Goal: Navigation & Orientation: Find specific page/section

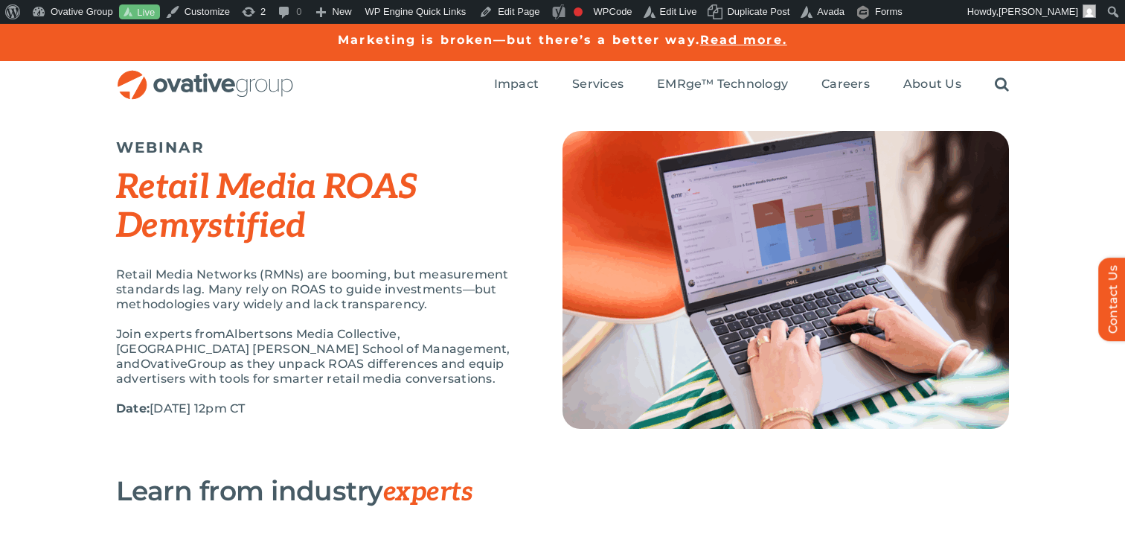
click at [403, 293] on p "Retail Media Networks (RMNs) are booming, but measurement standards lag. Many r…" at bounding box center [320, 289] width 409 height 45
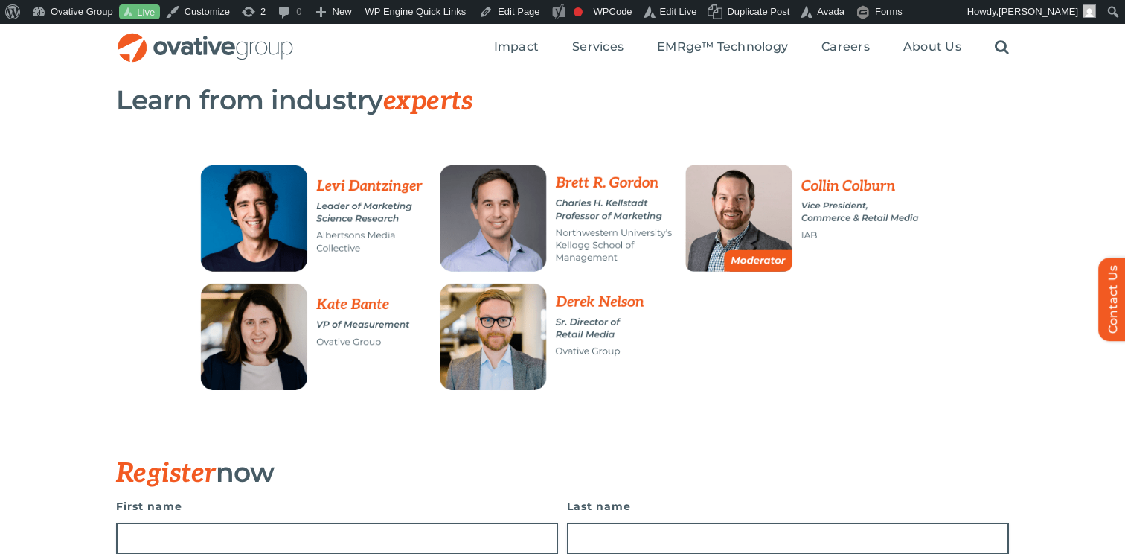
scroll to position [376, 0]
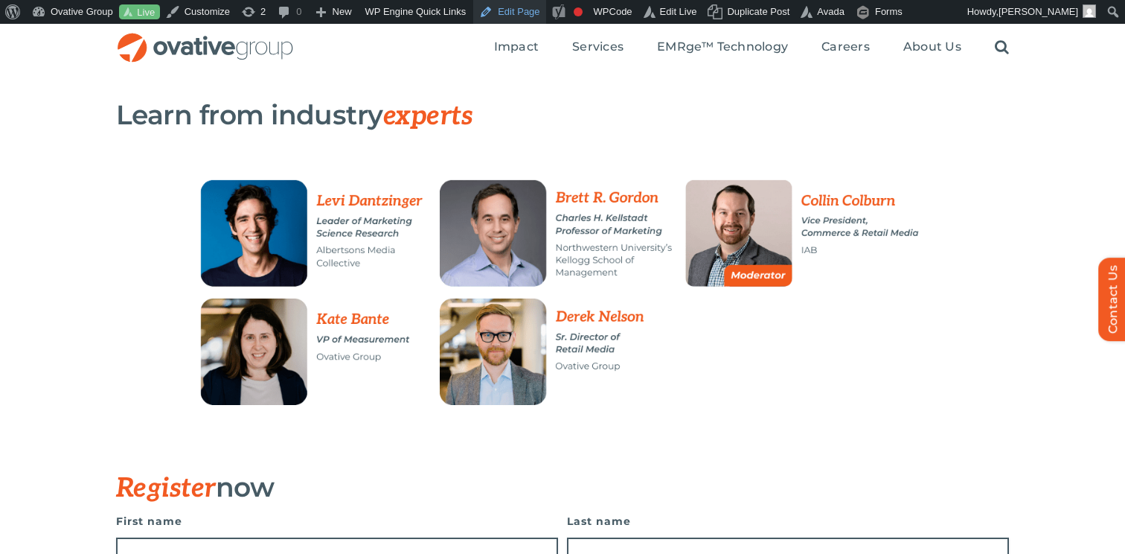
click at [520, 7] on link "Edit Page" at bounding box center [509, 12] width 72 height 24
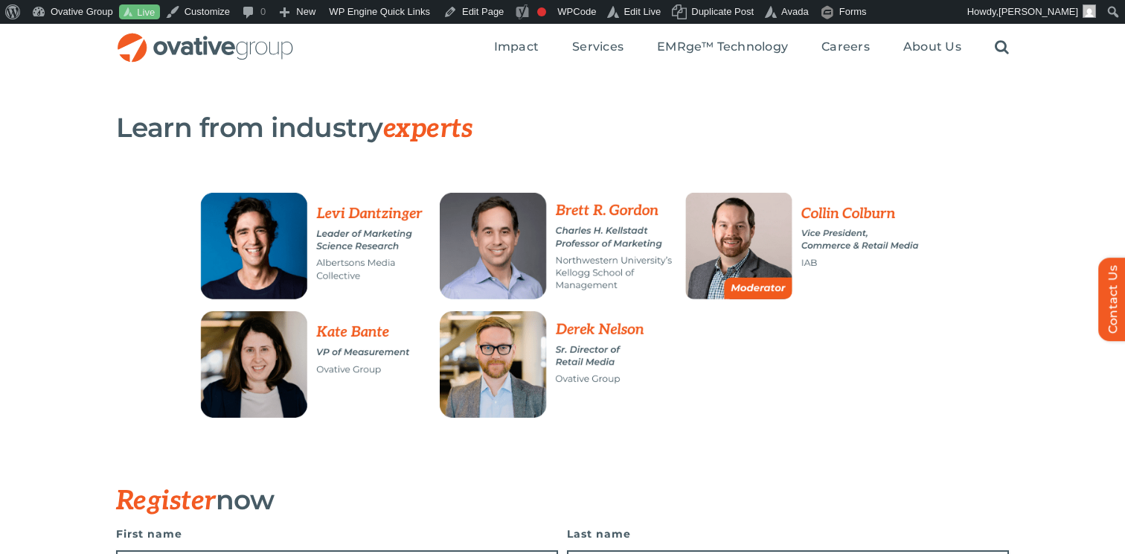
scroll to position [366, 0]
